Goal: Communication & Community: Share content

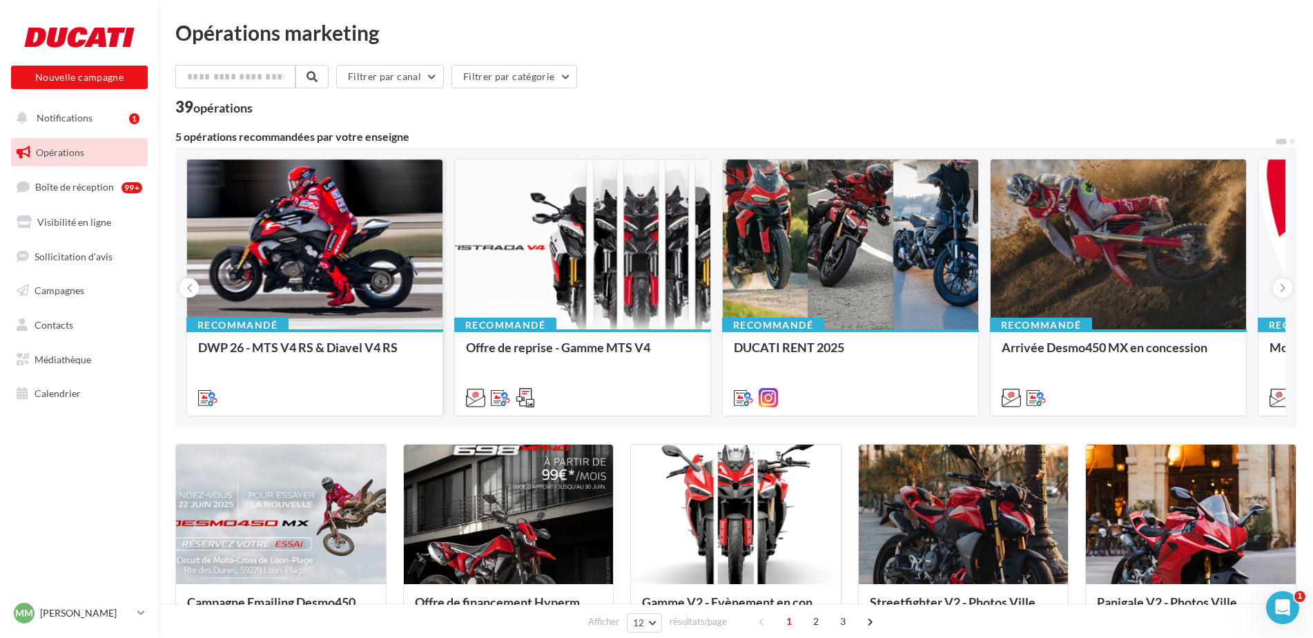
click at [318, 263] on div at bounding box center [314, 245] width 255 height 171
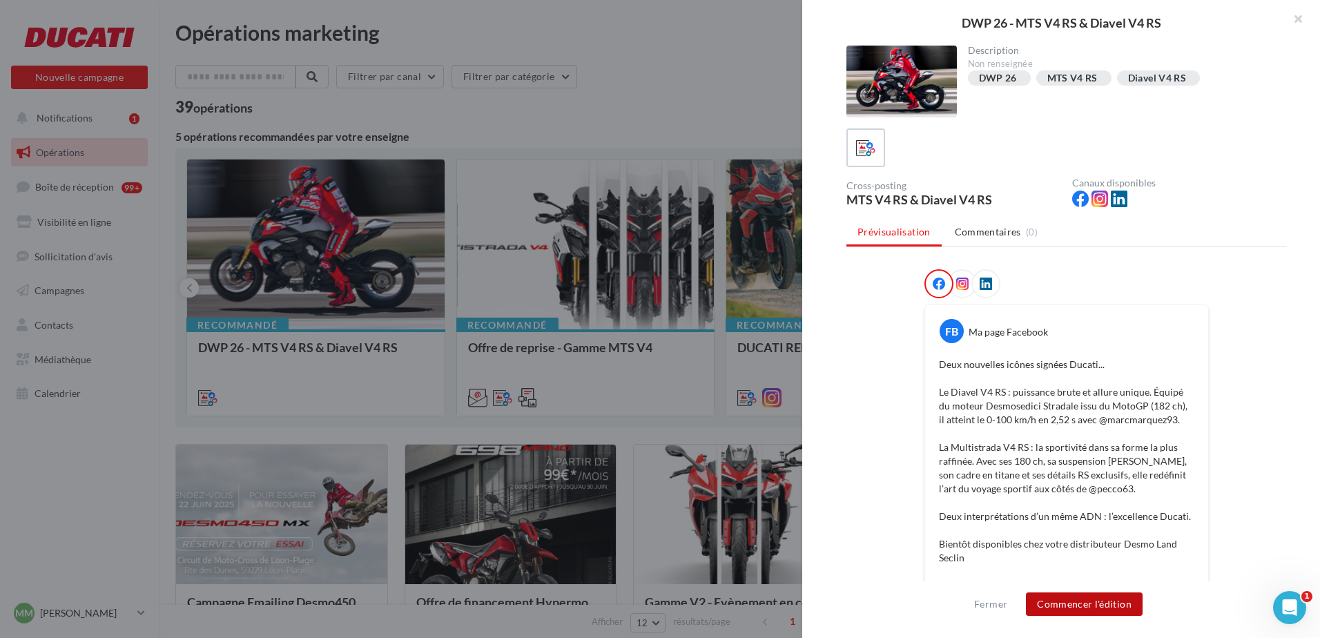
click at [1081, 604] on button "Commencer l'édition" at bounding box center [1084, 603] width 117 height 23
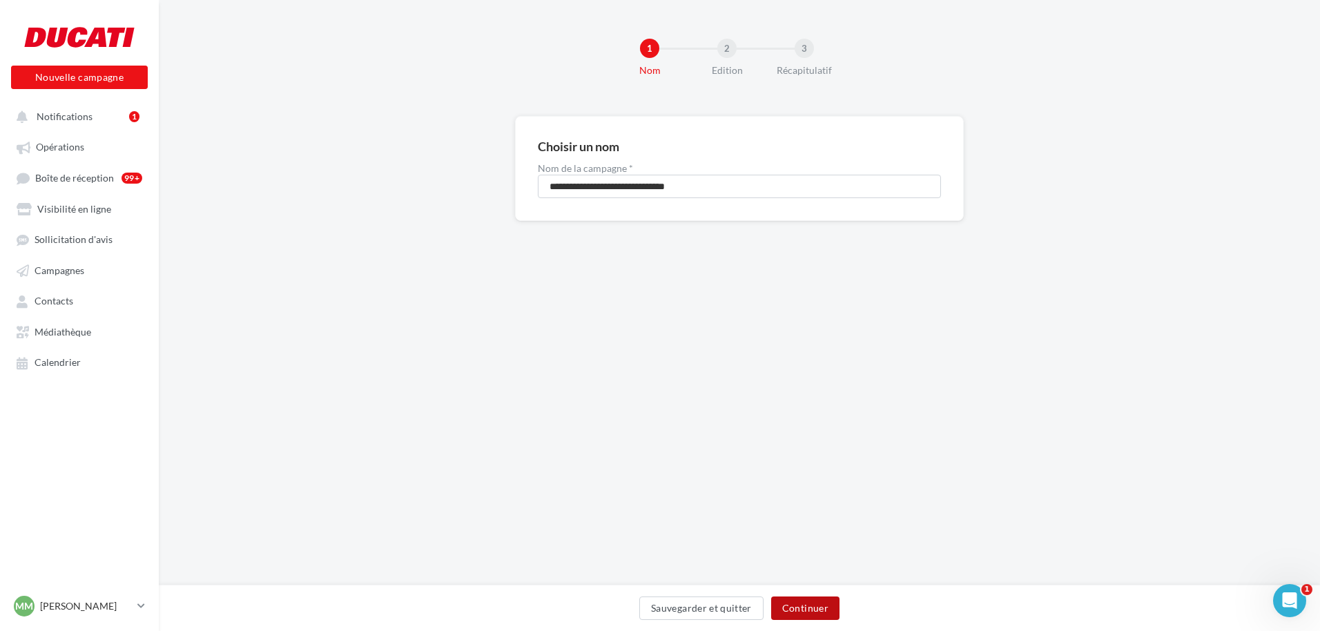
click at [828, 601] on button "Continuer" at bounding box center [805, 608] width 68 height 23
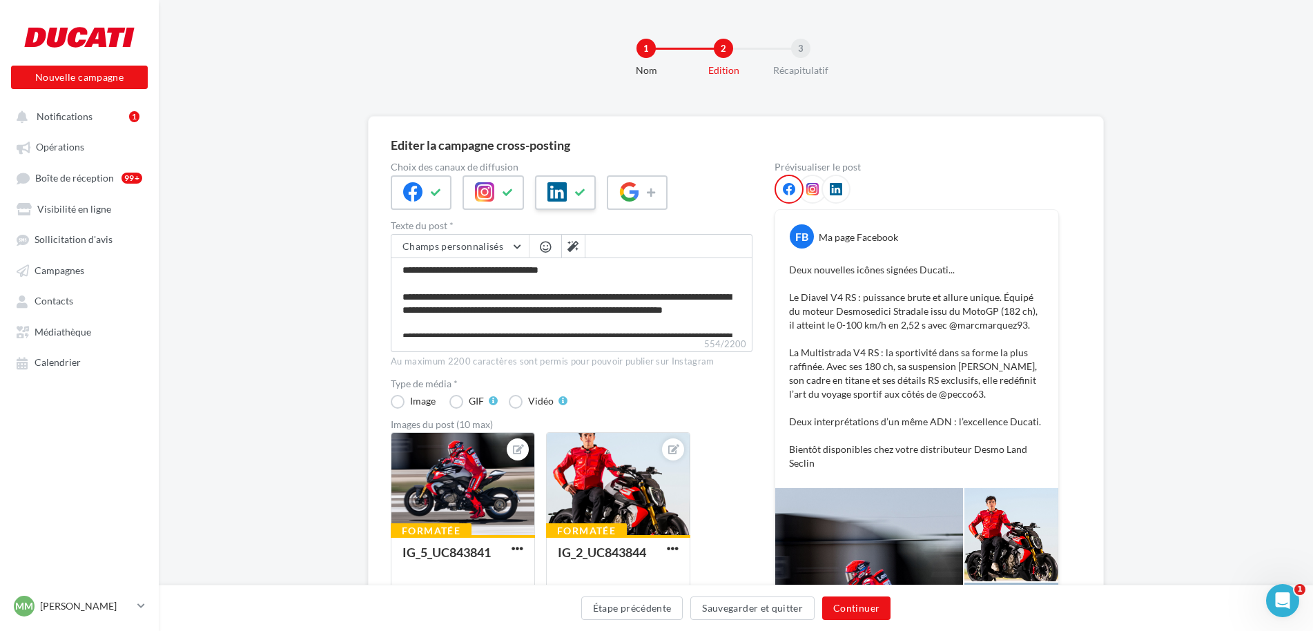
click at [586, 188] on button at bounding box center [580, 192] width 17 height 21
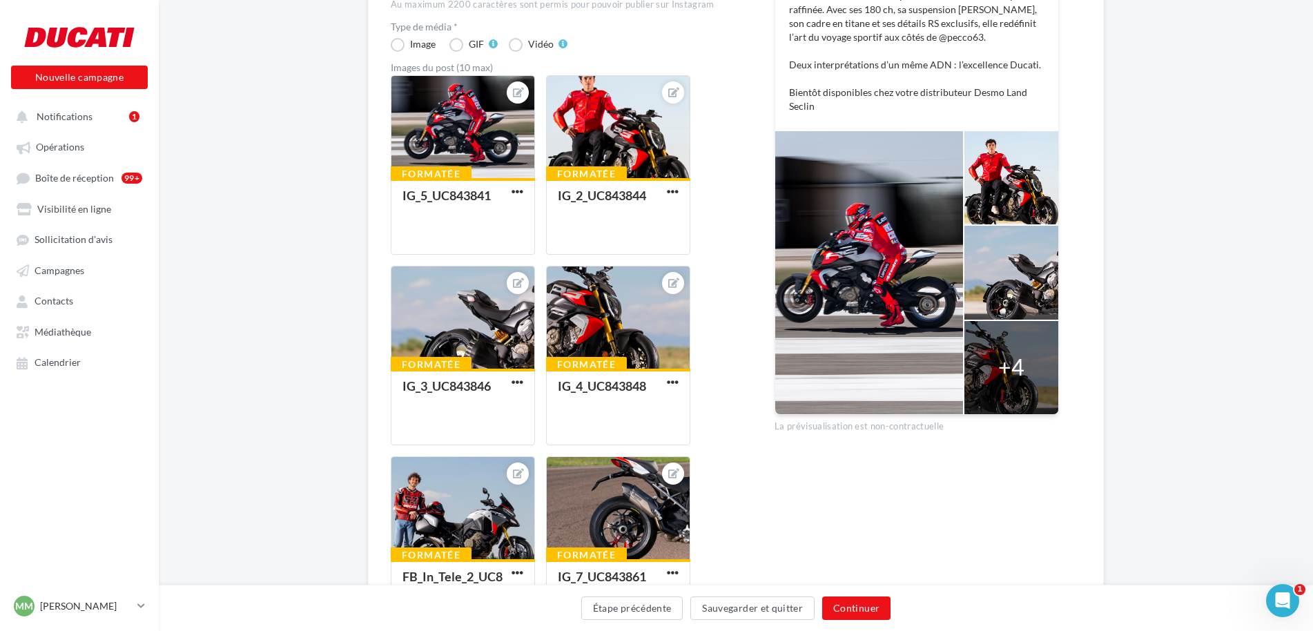
scroll to position [414, 0]
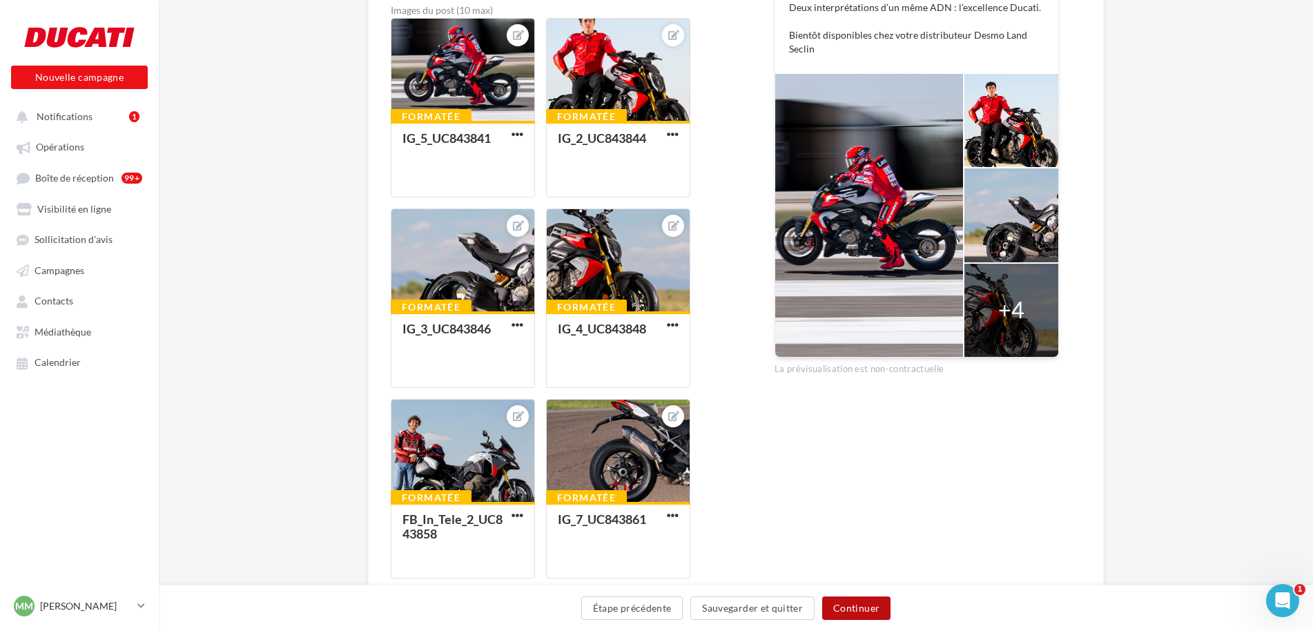
click at [883, 606] on button "Continuer" at bounding box center [856, 608] width 68 height 23
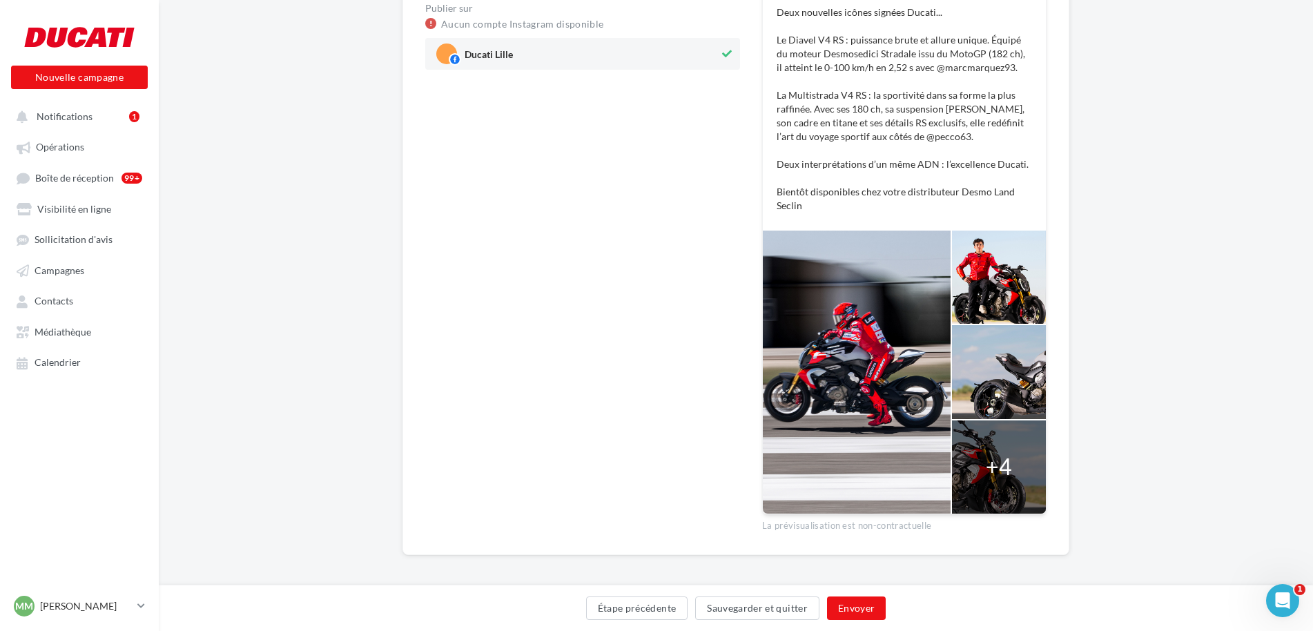
scroll to position [251, 0]
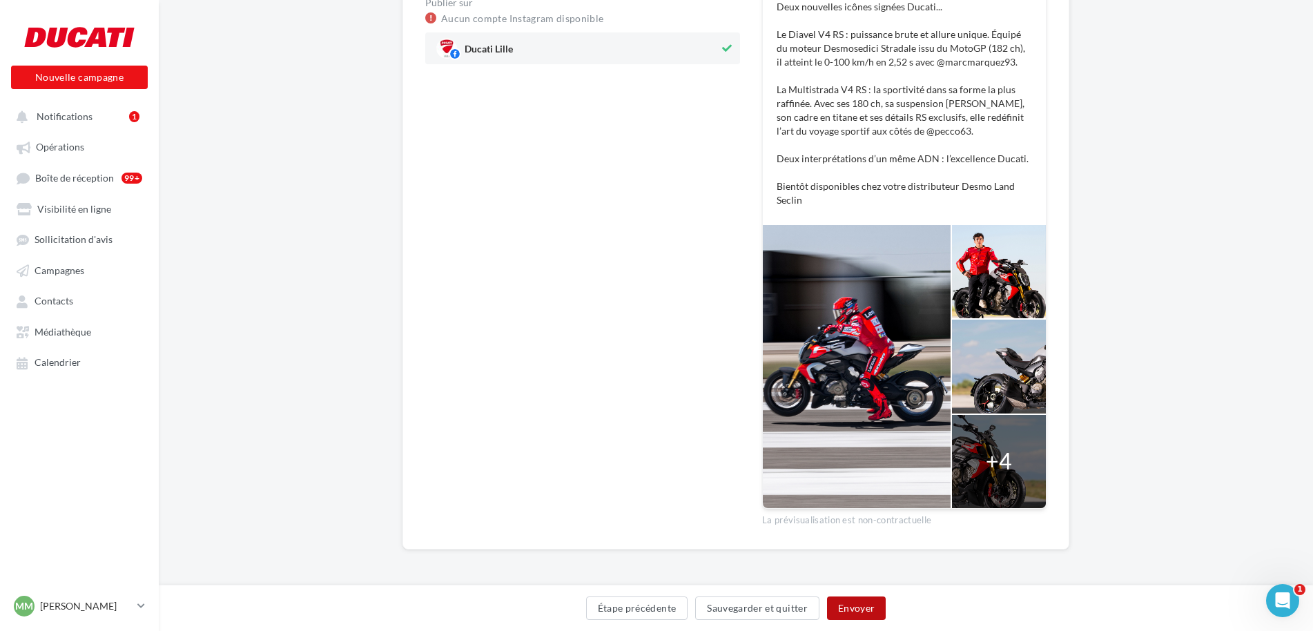
click at [869, 606] on button "Envoyer" at bounding box center [856, 608] width 59 height 23
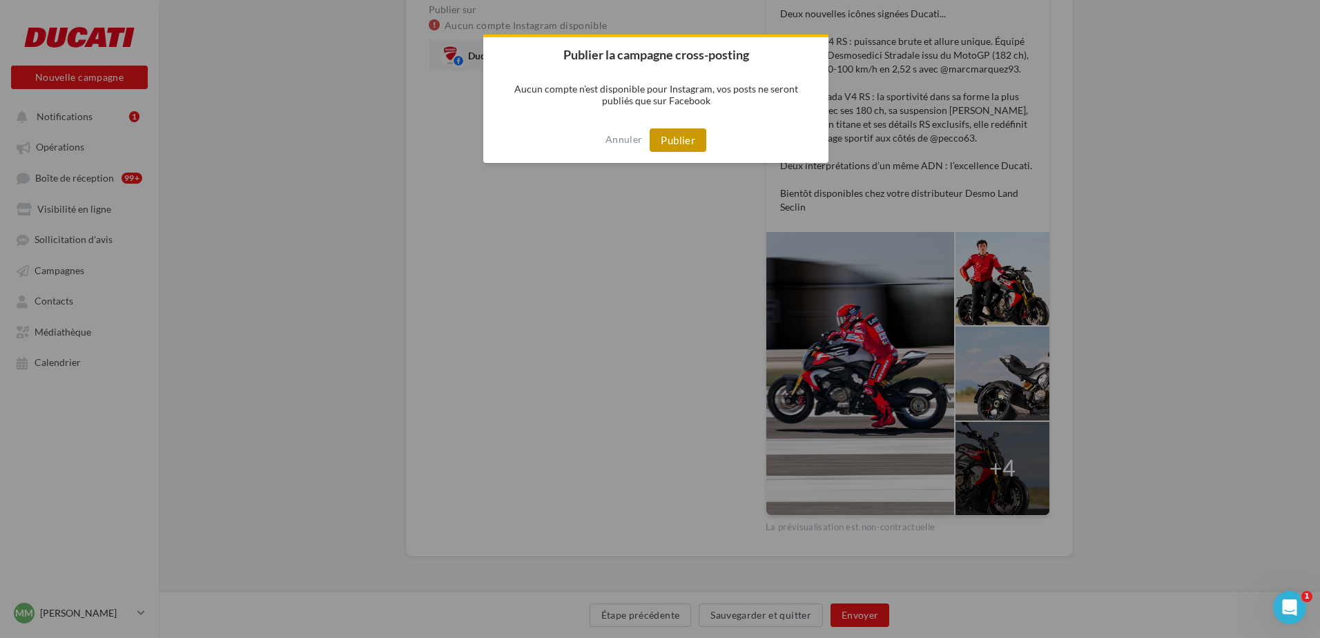
click at [681, 140] on button "Publier" at bounding box center [678, 139] width 57 height 23
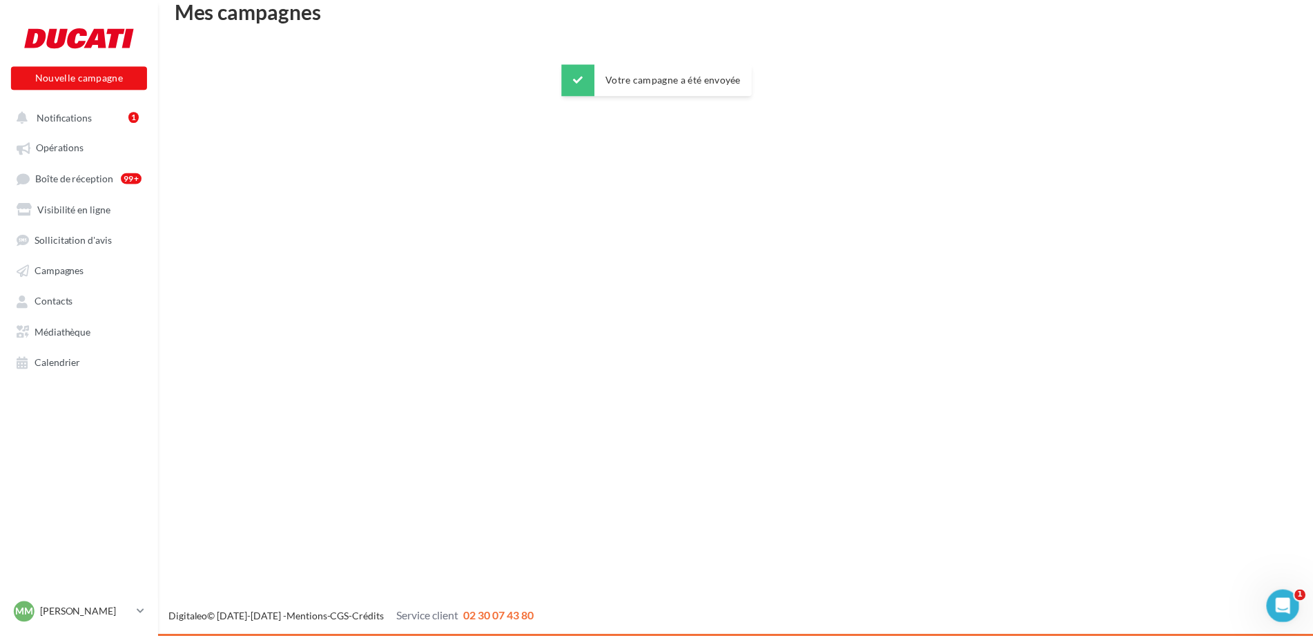
scroll to position [22, 0]
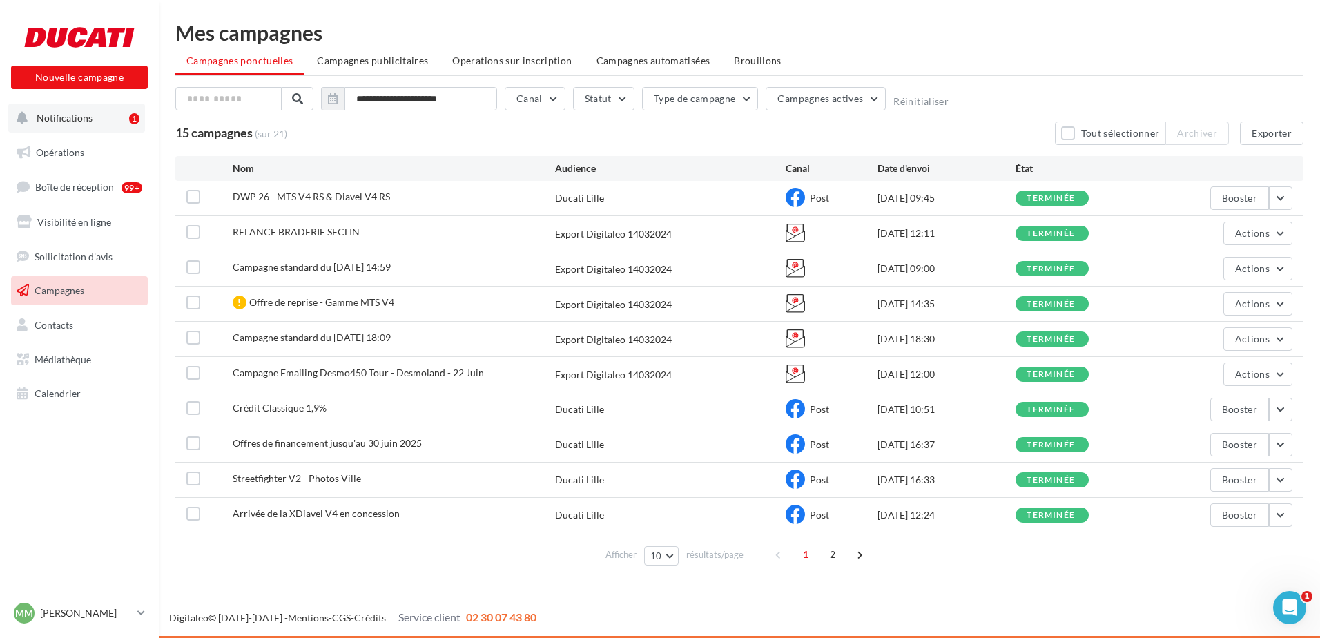
click at [69, 116] on span "Notifications" at bounding box center [65, 118] width 56 height 12
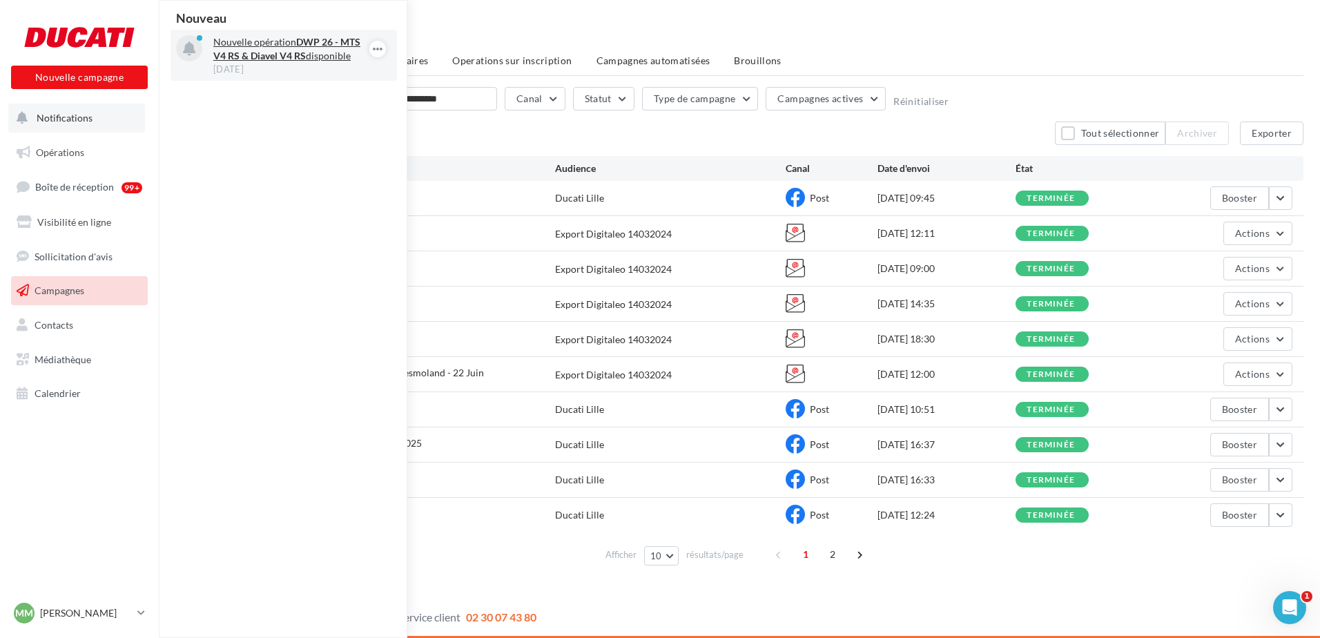
click at [259, 61] on strong "DWP 26 - MTS V4 RS & Diavel V4 RS" at bounding box center [286, 49] width 147 height 26
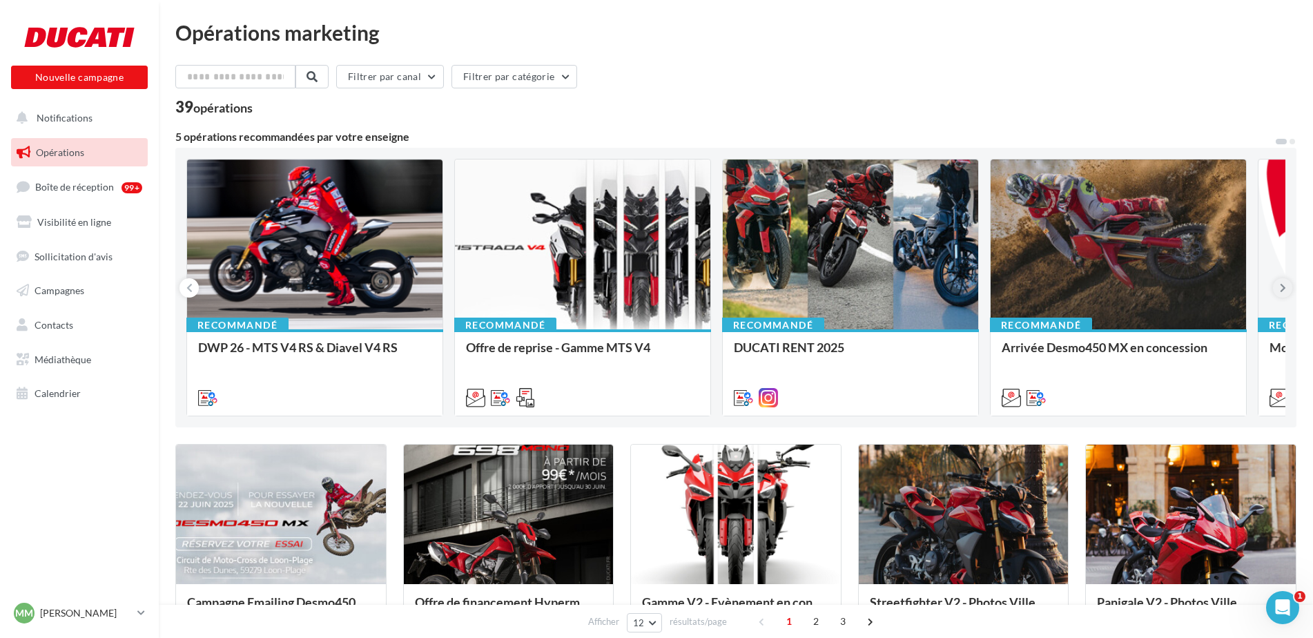
click at [1282, 289] on icon at bounding box center [1283, 288] width 6 height 14
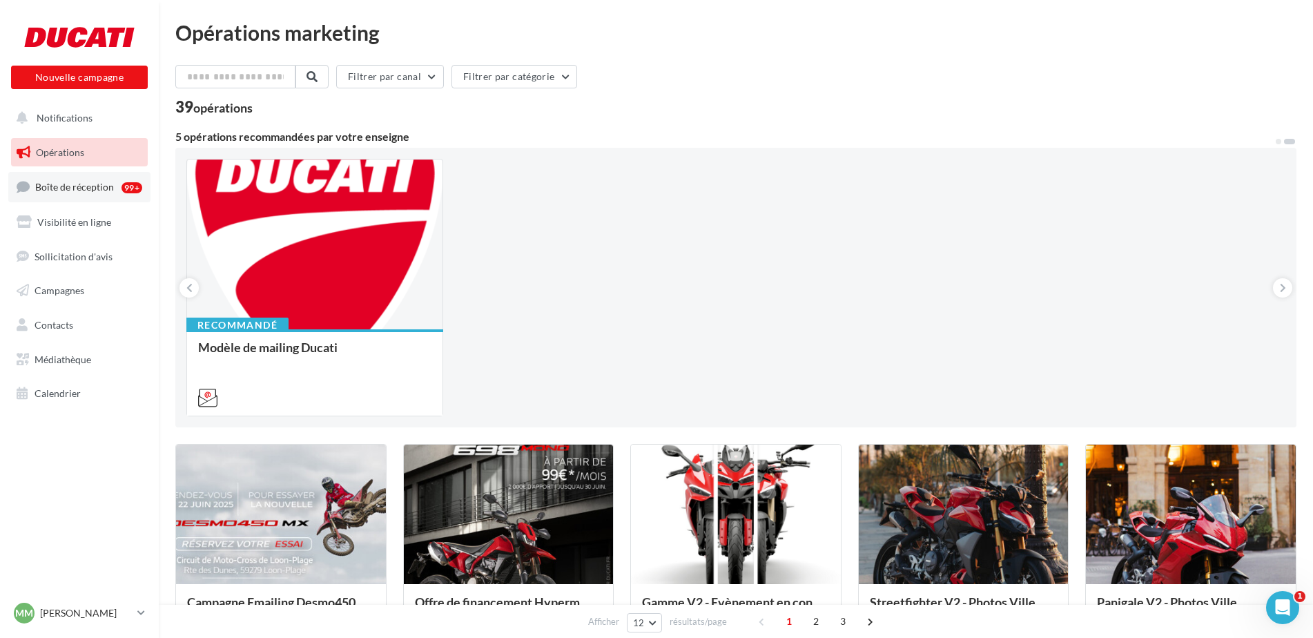
click at [93, 184] on span "Boîte de réception" at bounding box center [74, 187] width 79 height 12
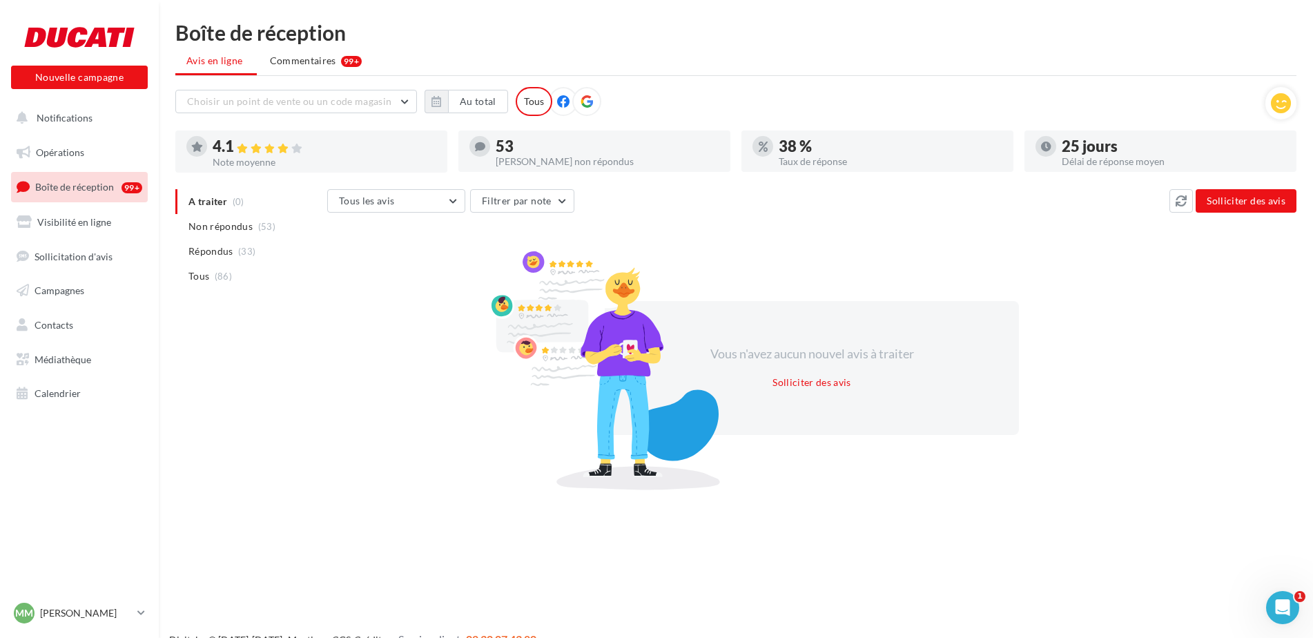
click at [81, 271] on ul "Opérations Boîte de réception 99+ Visibilité en ligne Sollicitation d'avis Camp…" at bounding box center [80, 273] width 148 height 281
click at [75, 254] on span "Sollicitation d'avis" at bounding box center [74, 256] width 78 height 12
